Goal: Task Accomplishment & Management: Complete application form

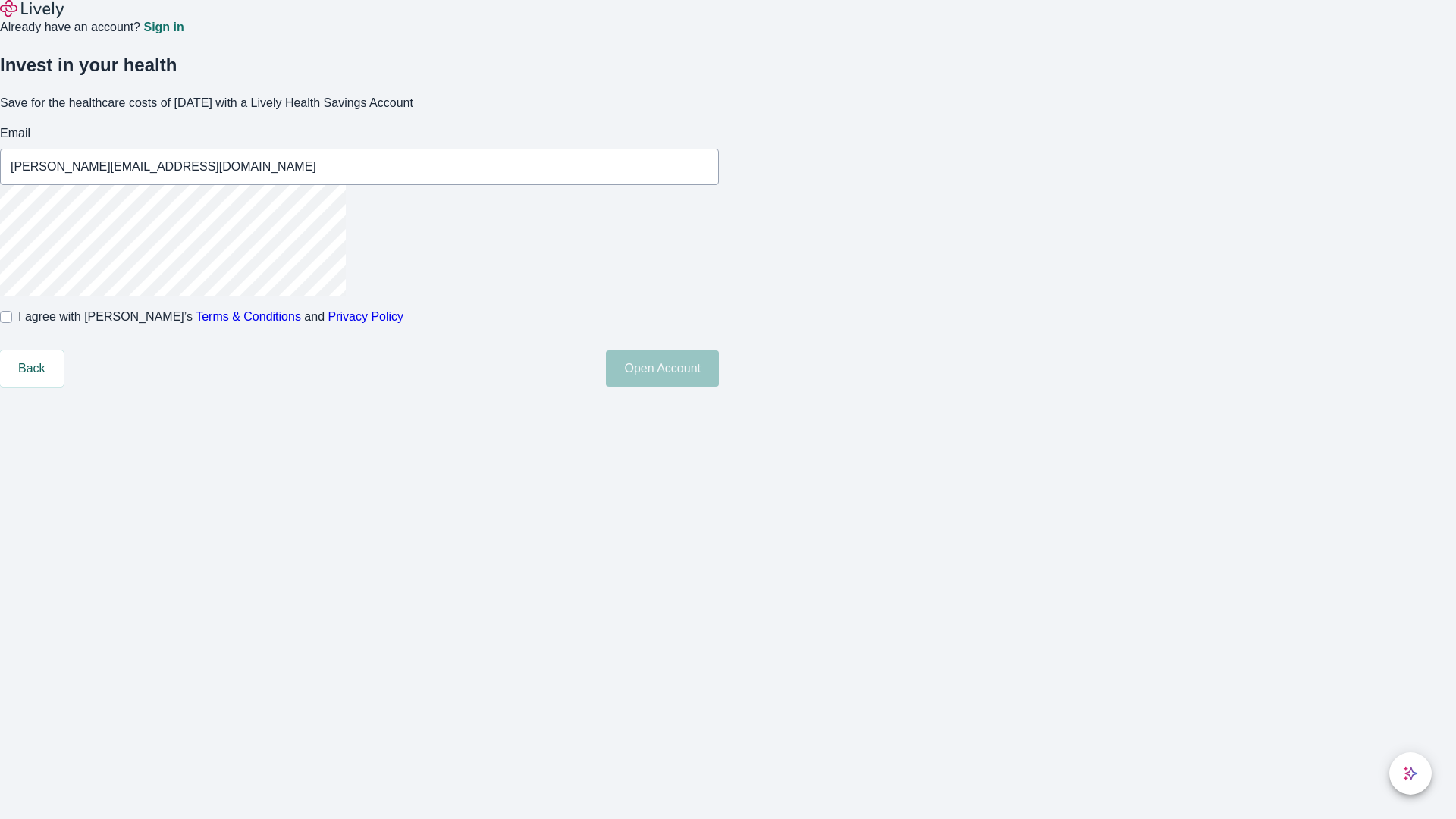
click at [12, 323] on input "I agree with Lively’s Terms & Conditions and Privacy Policy" at bounding box center [6, 316] width 12 height 12
checkbox input "true"
click at [719, 387] on button "Open Account" at bounding box center [663, 368] width 113 height 37
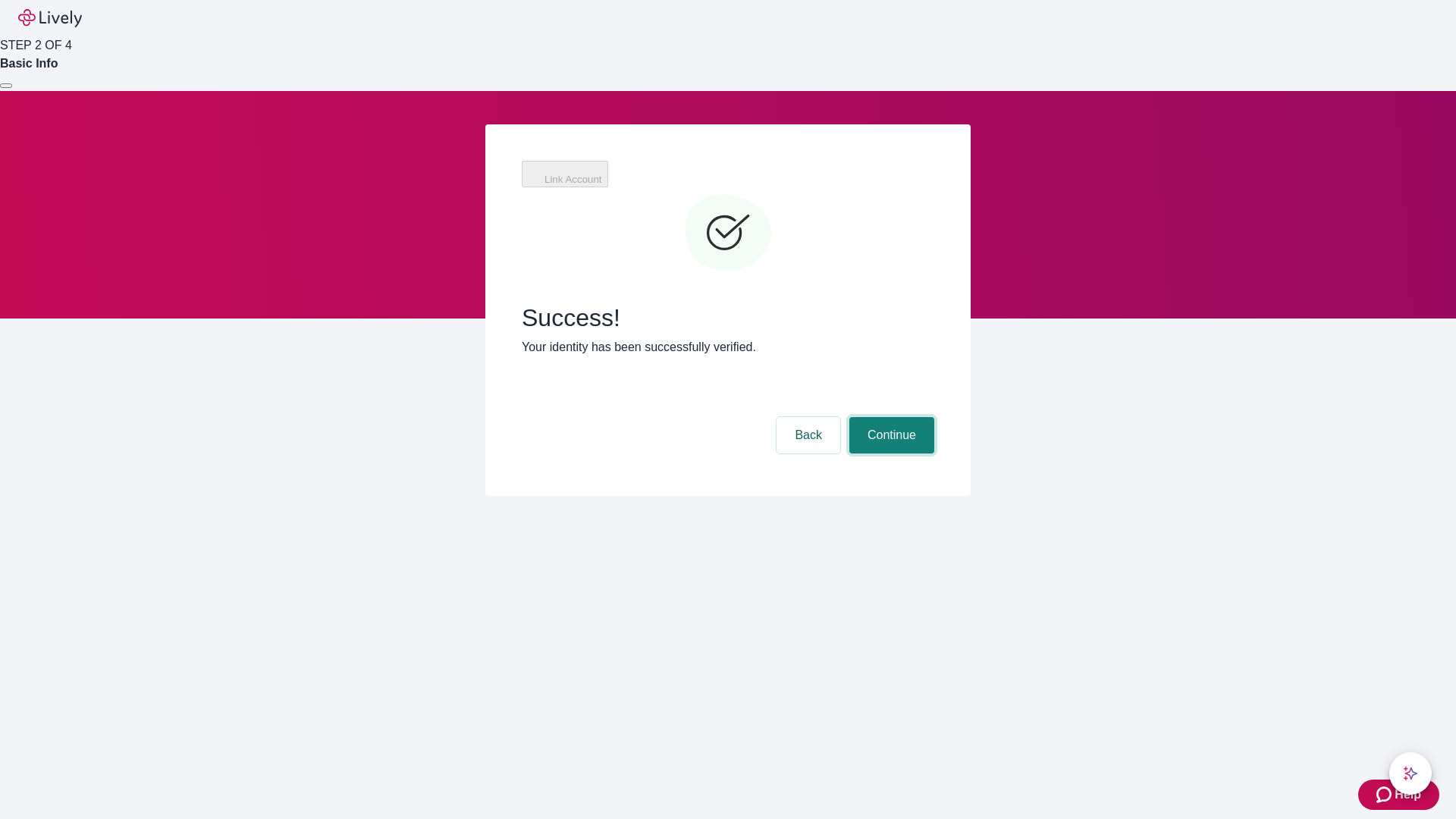
click at [890, 416] on button "Continue" at bounding box center [892, 434] width 85 height 37
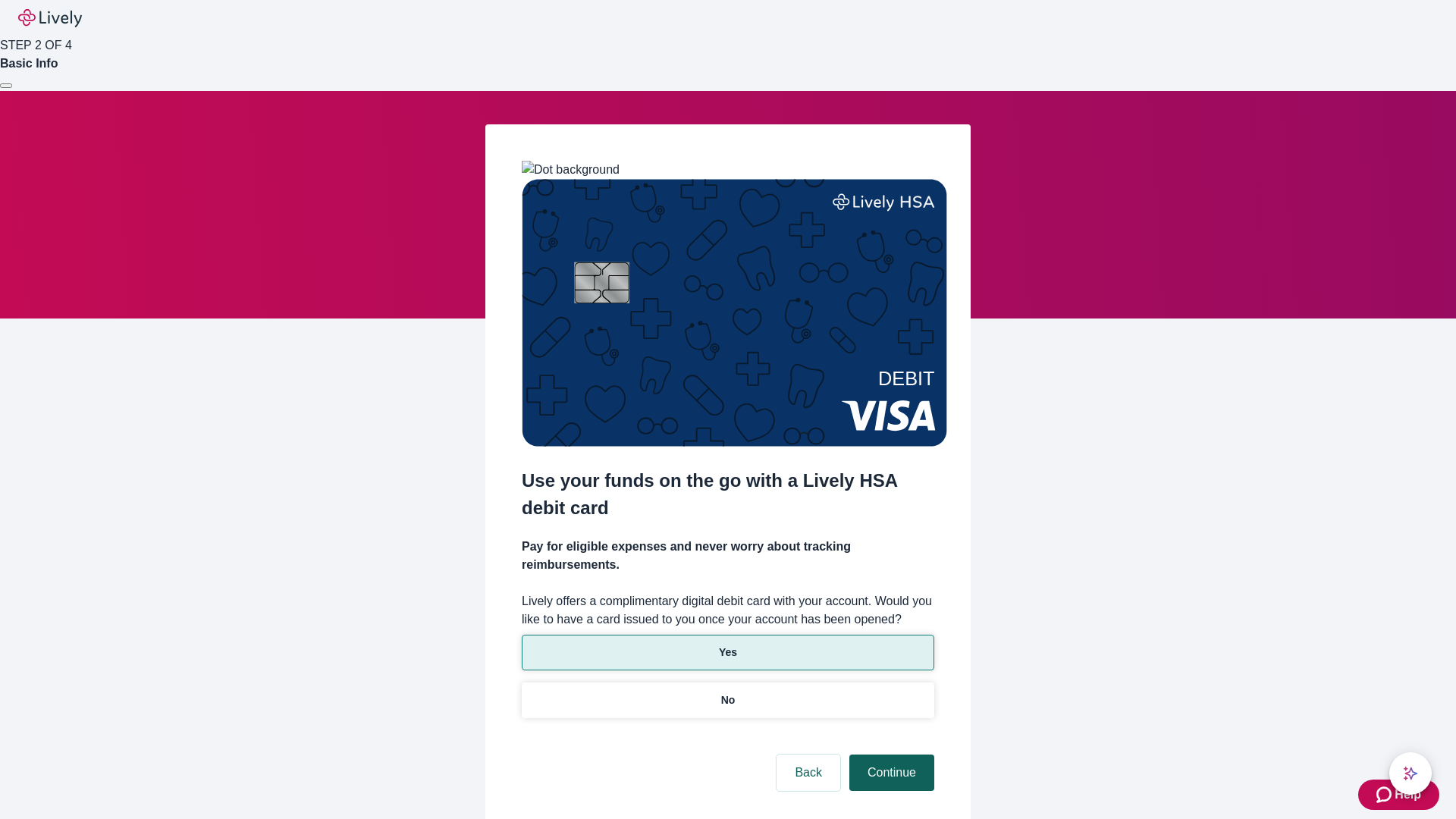
click at [727, 644] on p "Yes" at bounding box center [728, 652] width 18 height 16
click at [890, 755] on button "Continue" at bounding box center [892, 772] width 85 height 37
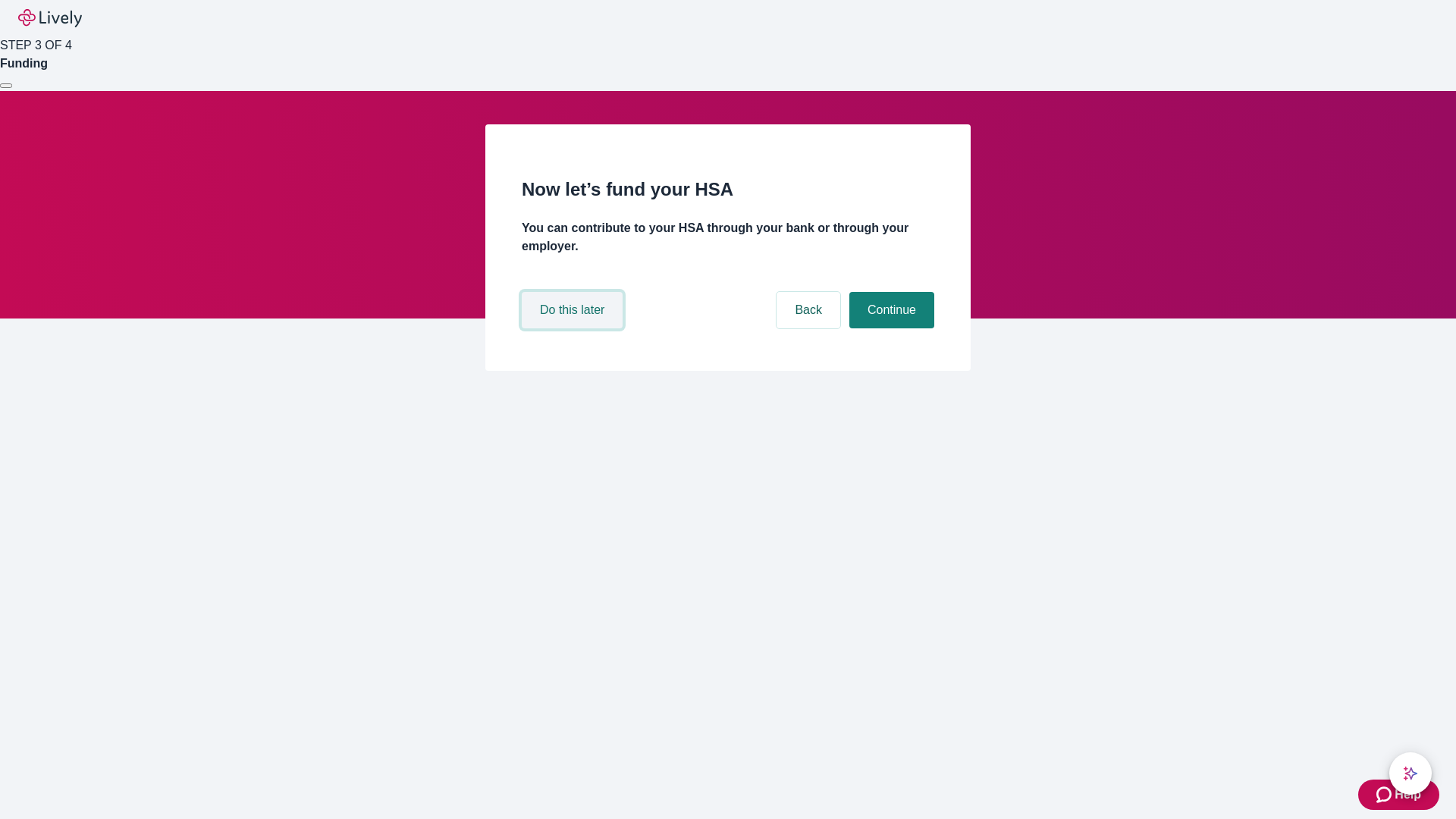
click at [574, 328] on button "Do this later" at bounding box center [572, 309] width 101 height 37
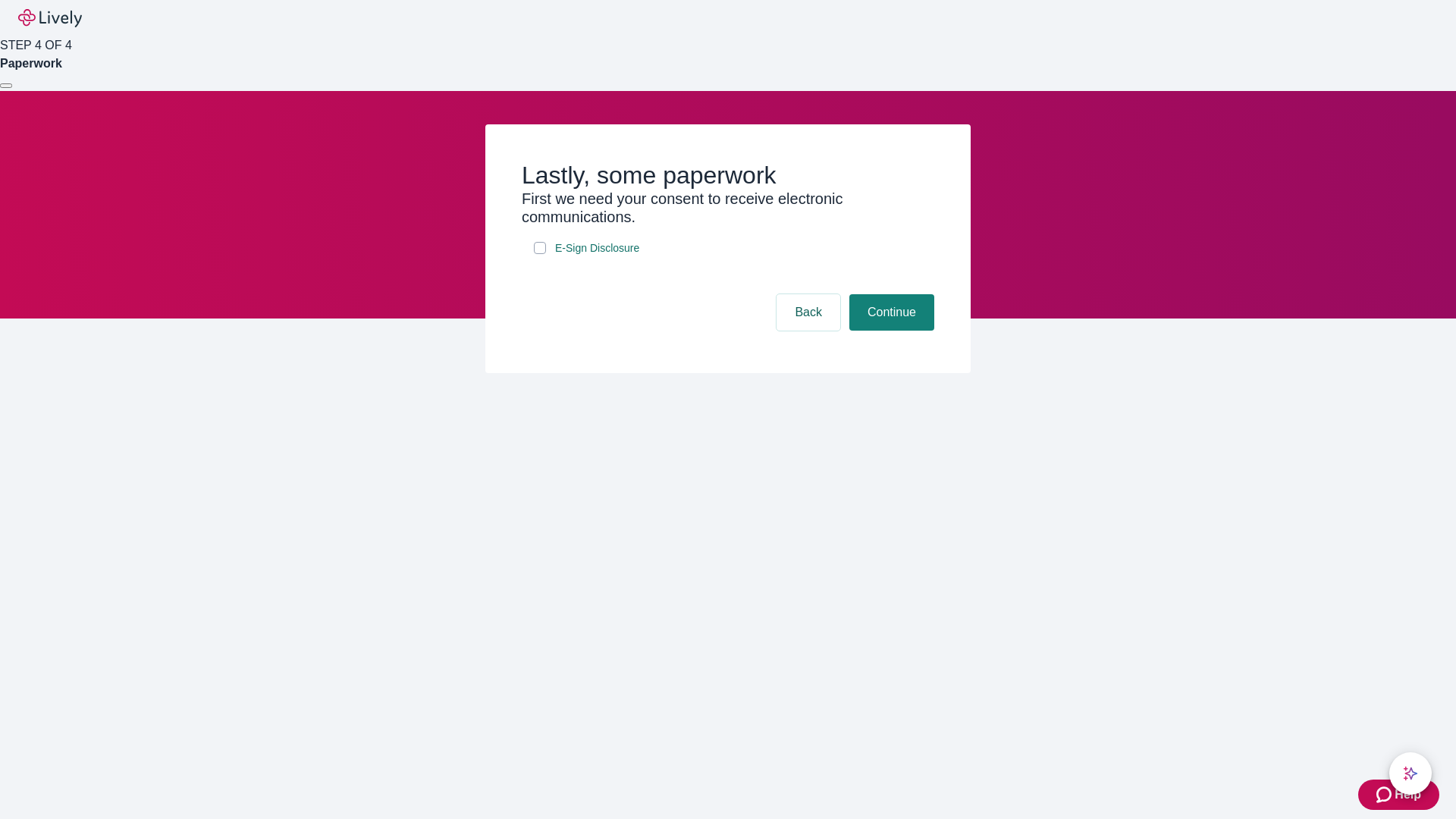
click at [540, 254] on input "E-Sign Disclosure" at bounding box center [540, 248] width 12 height 12
checkbox input "true"
click at [890, 330] on button "Continue" at bounding box center [892, 312] width 85 height 37
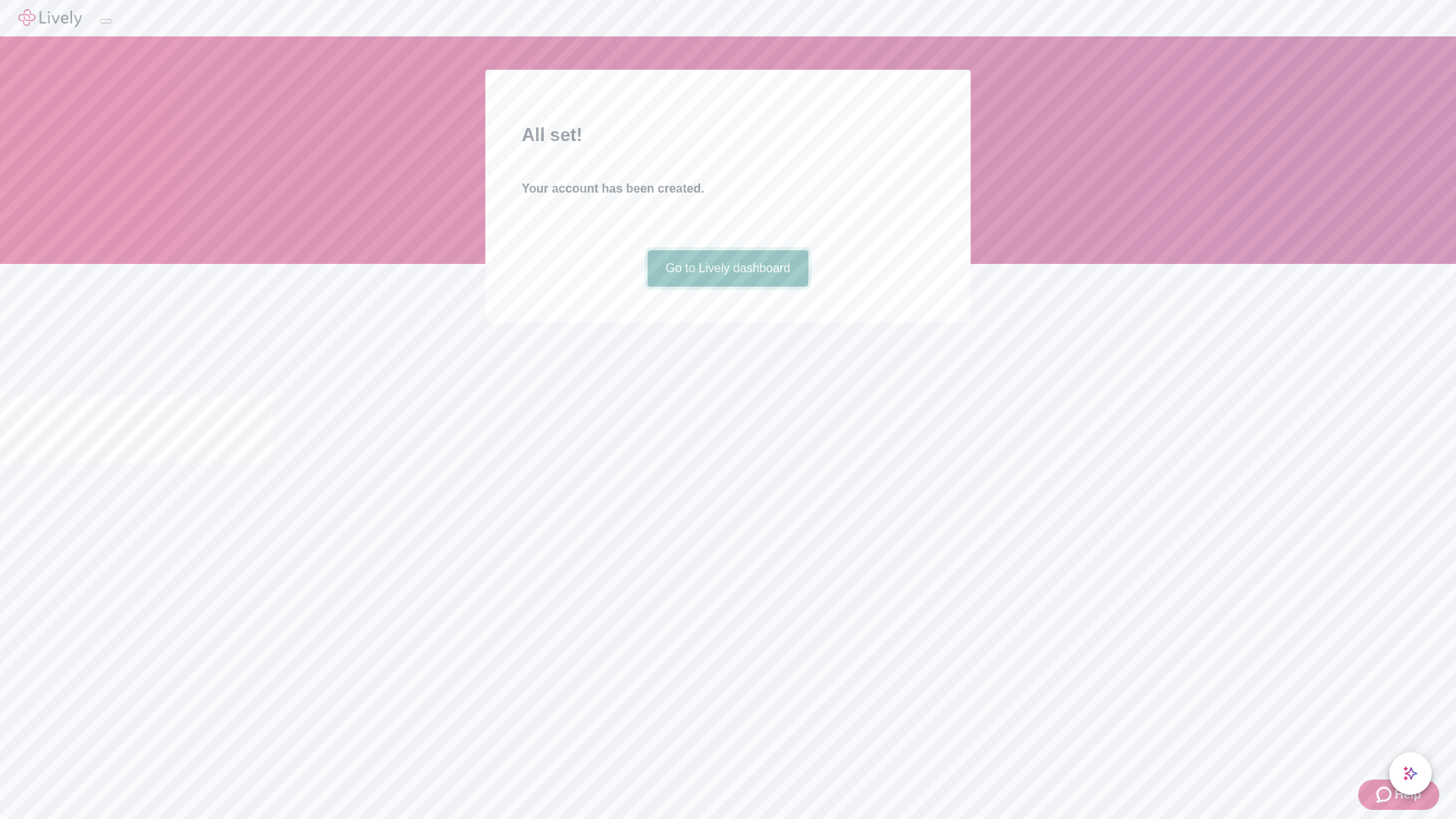
click at [727, 287] on link "Go to Lively dashboard" at bounding box center [728, 268] width 162 height 37
